Goal: Task Accomplishment & Management: Check status

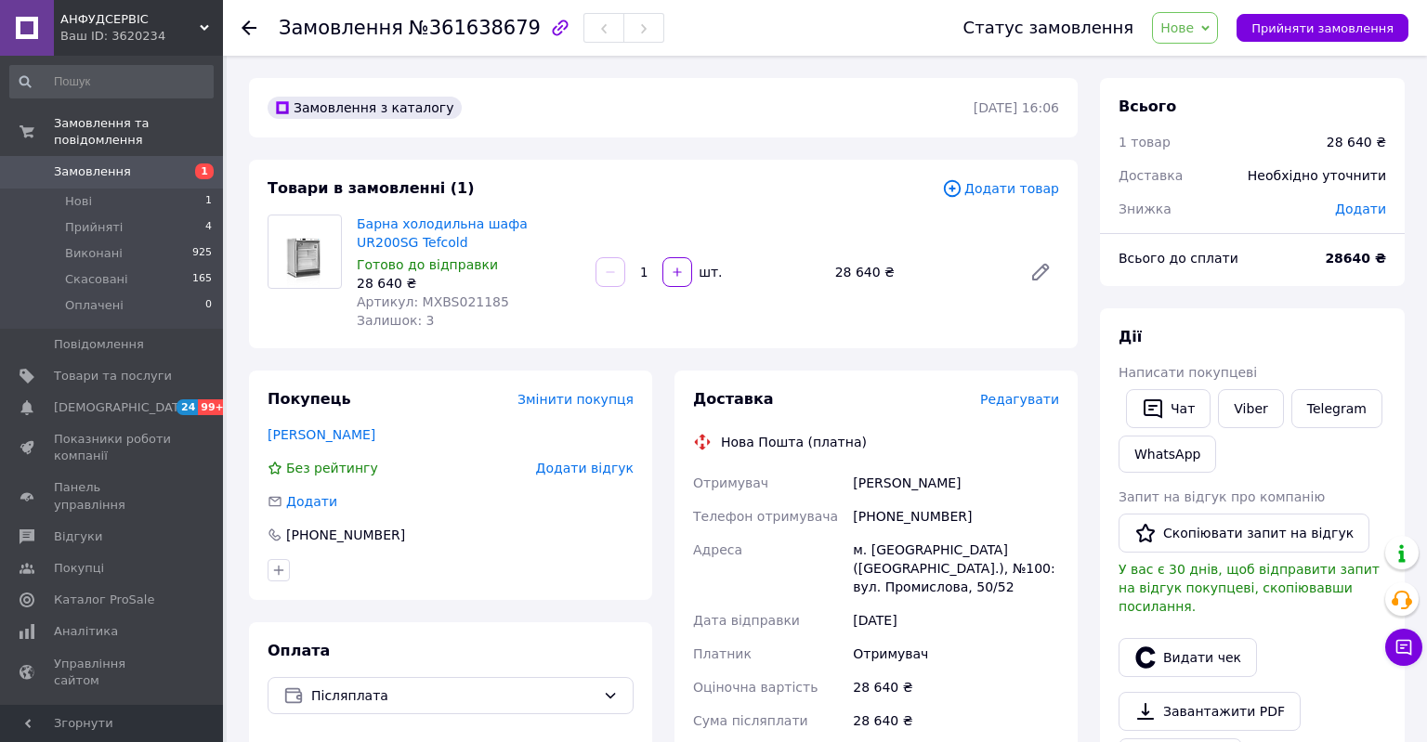
click at [754, 206] on div "Товари в замовленні (1) Додати товар Барна холодильна шафа UR200SG Tefcold Гото…" at bounding box center [663, 254] width 829 height 189
click at [823, 344] on div "Товари в замовленні (1) Додати товар Барна холодильна шафа UR200SG Tefcold Гото…" at bounding box center [663, 254] width 829 height 189
click at [671, 213] on div "Барна холодильна шафа UR200SG Tefcold Готово до відправки 28 640 ₴ Артикул: MXB…" at bounding box center [707, 272] width 717 height 123
click at [857, 443] on div "Нова Пошта (платна)" at bounding box center [876, 442] width 375 height 19
click at [682, 340] on div "Товари в замовленні (1) Додати товар Барна холодильна шафа UR200SG Tefcold Гото…" at bounding box center [663, 254] width 829 height 189
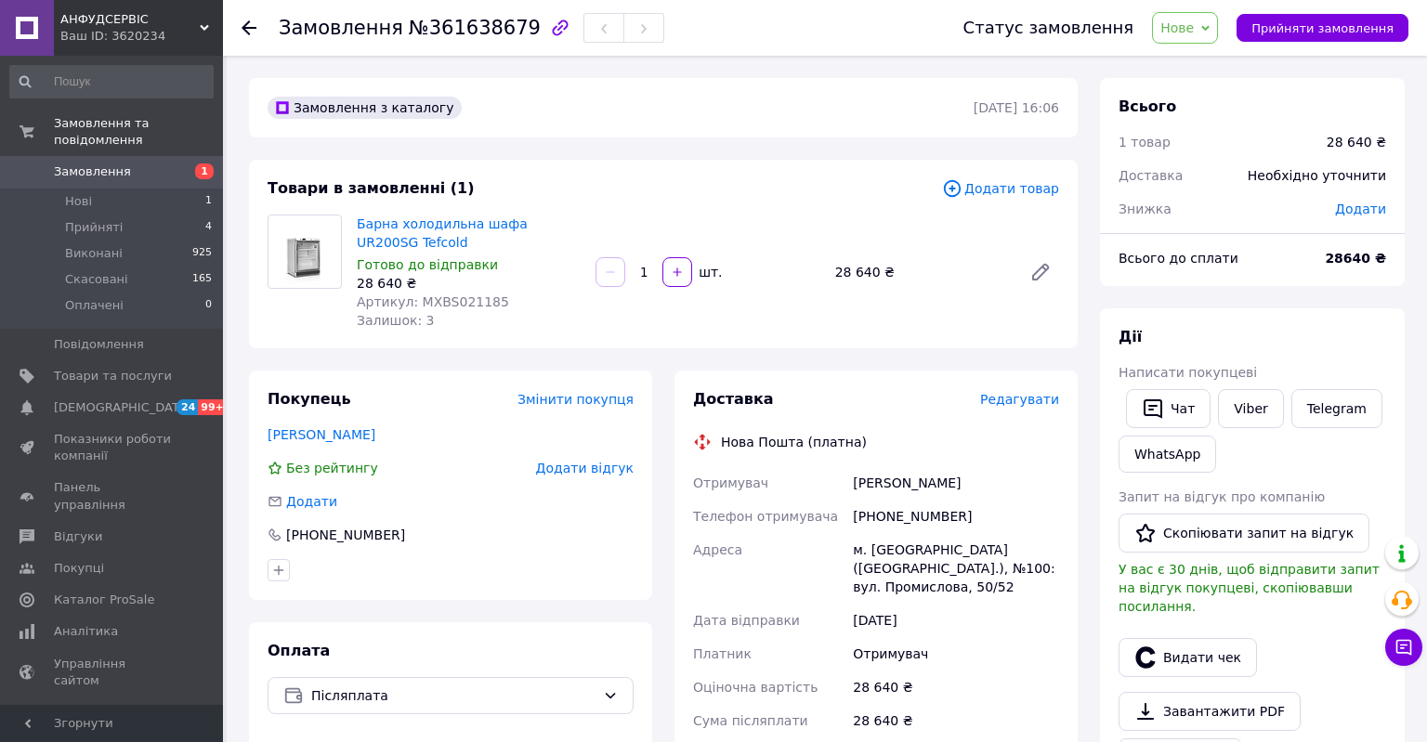
click at [637, 319] on div "Барна холодильна шафа UR200SG Tefcold Готово до відправки 28 640 ₴ Артикул: MXB…" at bounding box center [707, 272] width 717 height 123
click at [658, 314] on div "Барна холодильна шафа UR200SG Tefcold Готово до відправки 28 640 ₴ Артикул: MXB…" at bounding box center [707, 272] width 717 height 123
click at [647, 236] on div "Барна холодильна шафа UR200SG Tefcold Готово до відправки 28 640 ₴ Артикул: MXB…" at bounding box center [707, 272] width 717 height 123
click at [647, 232] on div "Барна холодильна шафа UR200SG Tefcold Готово до відправки 28 640 ₴ Артикул: MXB…" at bounding box center [707, 272] width 717 height 123
click at [768, 206] on div "Товари в замовленні (1) Додати товар Барна холодильна шафа UR200SG Tefcold Гото…" at bounding box center [663, 254] width 829 height 189
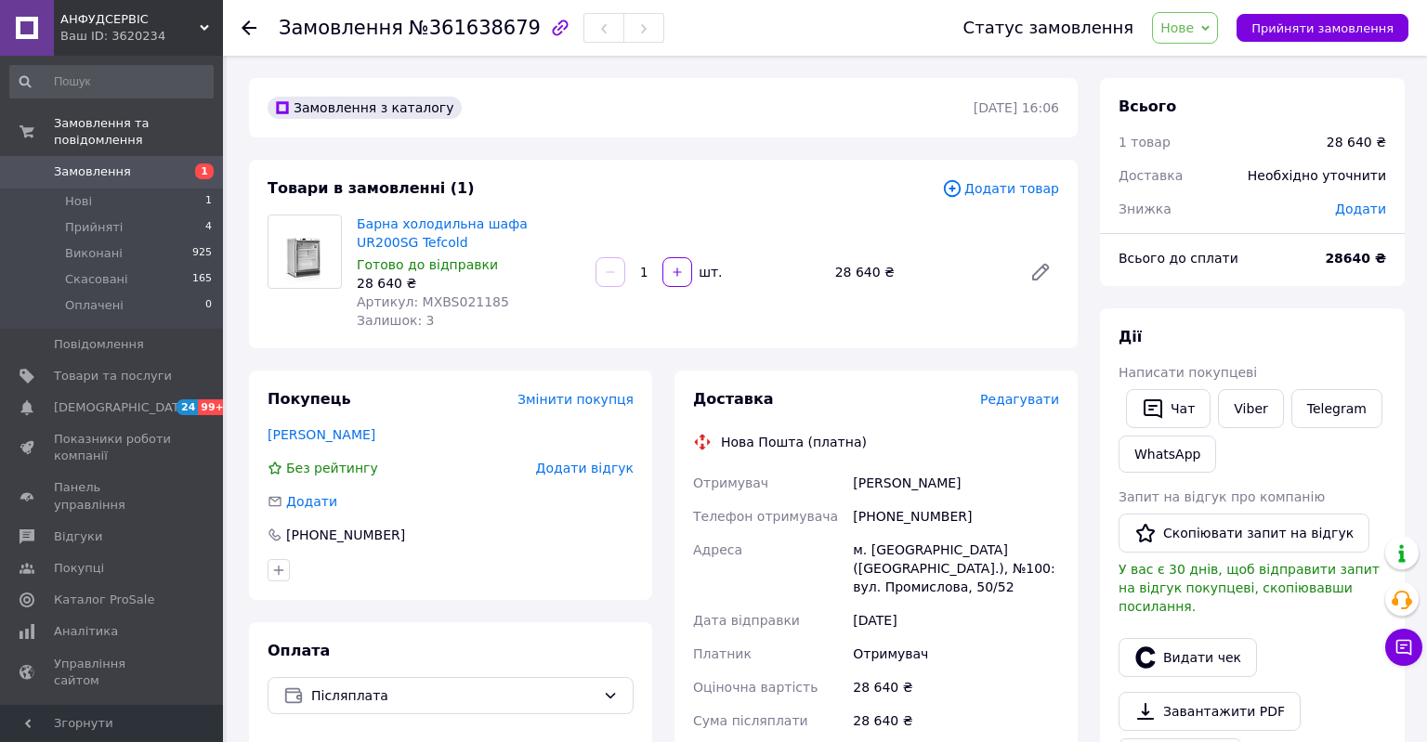
click at [768, 206] on div "Товари в замовленні (1) Додати товар Барна холодильна шафа UR200SG Tefcold Гото…" at bounding box center [663, 254] width 829 height 189
click at [638, 223] on div "Барна холодильна шафа UR200SG Tefcold Готово до відправки 28 640 ₴ Артикул: MXB…" at bounding box center [707, 272] width 717 height 123
click at [627, 232] on div "Барна холодильна шафа UR200SG Tefcold Готово до відправки 28 640 ₴ Артикул: MXB…" at bounding box center [707, 272] width 717 height 123
click at [649, 230] on div "Барна холодильна шафа UR200SG Tefcold Готово до відправки 28 640 ₴ Артикул: MXB…" at bounding box center [707, 272] width 717 height 123
click at [645, 221] on div "Барна холодильна шафа UR200SG Tefcold Готово до відправки 28 640 ₴ Артикул: MXB…" at bounding box center [707, 272] width 717 height 123
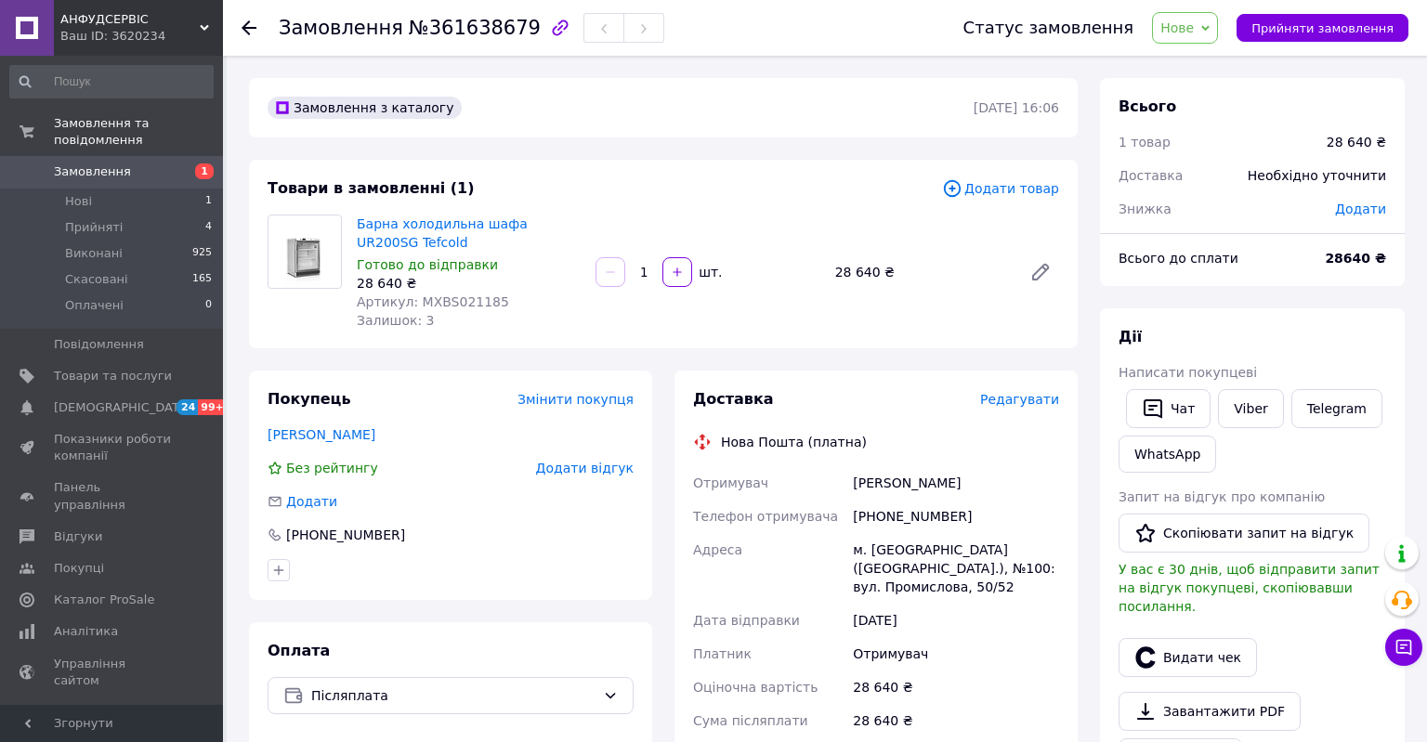
click at [644, 230] on div "Барна холодильна шафа UR200SG Tefcold Готово до відправки 28 640 ₴ Артикул: MXB…" at bounding box center [707, 272] width 717 height 123
click at [652, 230] on div "Барна холодильна шафа UR200SG Tefcold Готово до відправки 28 640 ₴ Артикул: MXB…" at bounding box center [707, 272] width 717 height 123
click at [646, 233] on div "Барна холодильна шафа UR200SG Tefcold Готово до відправки 28 640 ₴ Артикул: MXB…" at bounding box center [707, 272] width 717 height 123
click at [643, 225] on div "Барна холодильна шафа UR200SG Tefcold Готово до відправки 28 640 ₴ Артикул: MXB…" at bounding box center [707, 272] width 717 height 123
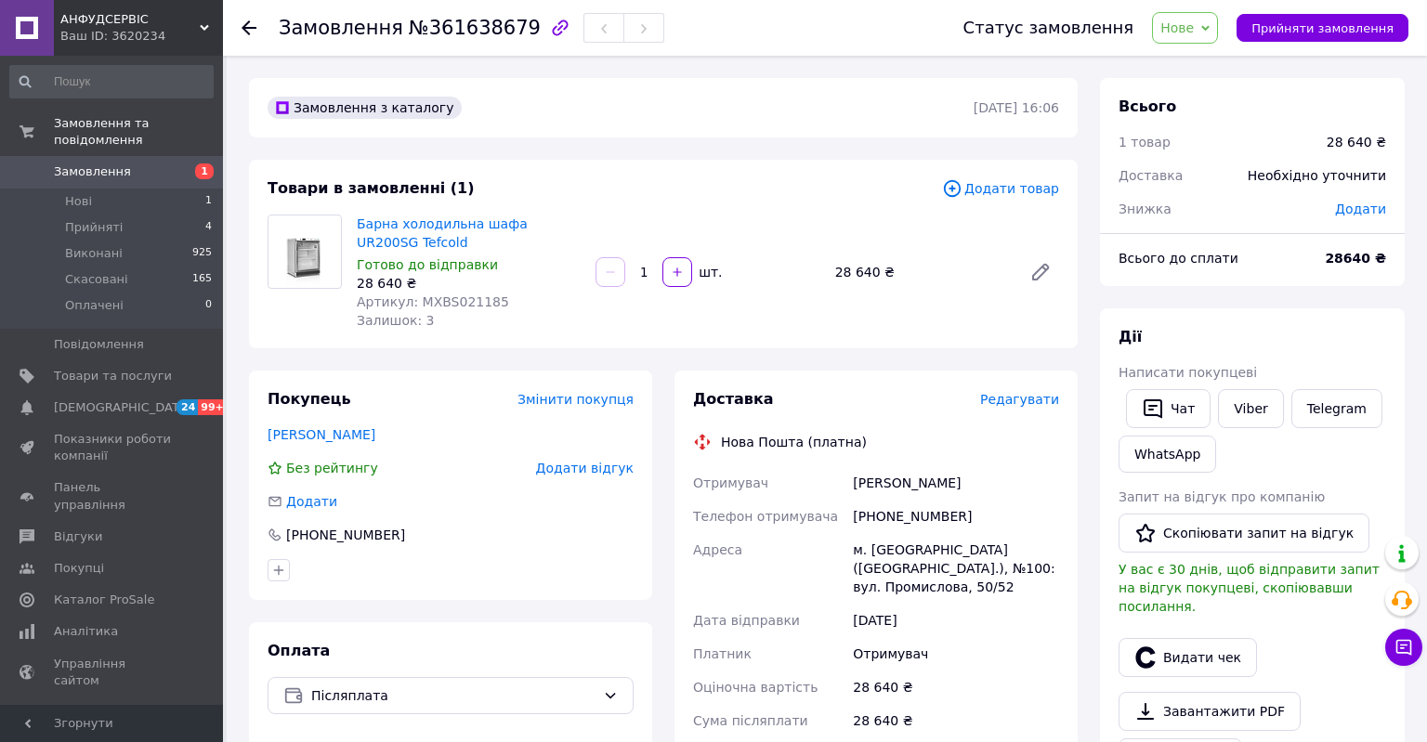
click at [641, 233] on div "Барна холодильна шафа UR200SG Tefcold Готово до відправки 28 640 ₴ Артикул: MXB…" at bounding box center [707, 272] width 717 height 123
click at [649, 217] on div "Барна холодильна шафа UR200SG Tefcold Готово до відправки 28 640 ₴ Артикул: MXB…" at bounding box center [707, 272] width 717 height 123
click at [637, 222] on div "Барна холодильна шафа UR200SG Tefcold Готово до відправки 28 640 ₴ Артикул: MXB…" at bounding box center [707, 272] width 717 height 123
click at [641, 184] on div "Товари в замовленні (1)" at bounding box center [605, 188] width 675 height 21
click at [895, 143] on div "Замовлення з каталогу [DATE] 16:06 Товари в замовленні (1) Додати товар Барна х…" at bounding box center [663, 685] width 851 height 1215
